Goal: Navigation & Orientation: Find specific page/section

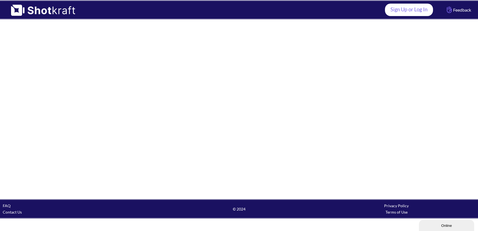
click at [406, 9] on link "Sign Up or Log In" at bounding box center [409, 10] width 48 height 12
click at [402, 13] on link "Sign Up or Log In" at bounding box center [409, 10] width 48 height 12
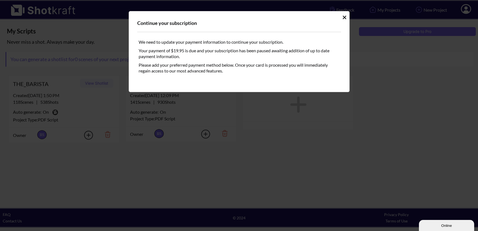
click at [345, 17] on icon "Idle Modal" at bounding box center [345, 17] width 4 height 4
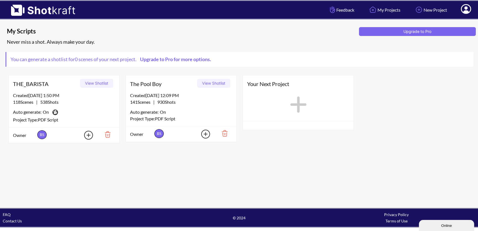
click at [217, 84] on button "View Shotlist" at bounding box center [213, 83] width 33 height 9
